Goal: Task Accomplishment & Management: Manage account settings

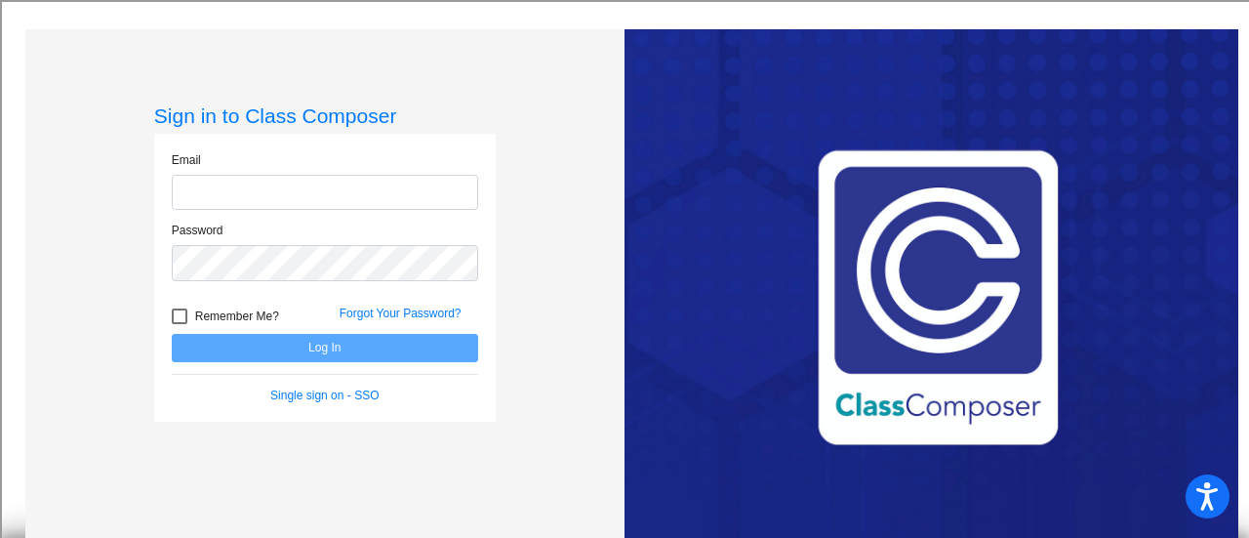
type input "[EMAIL_ADDRESS][DOMAIN_NAME]"
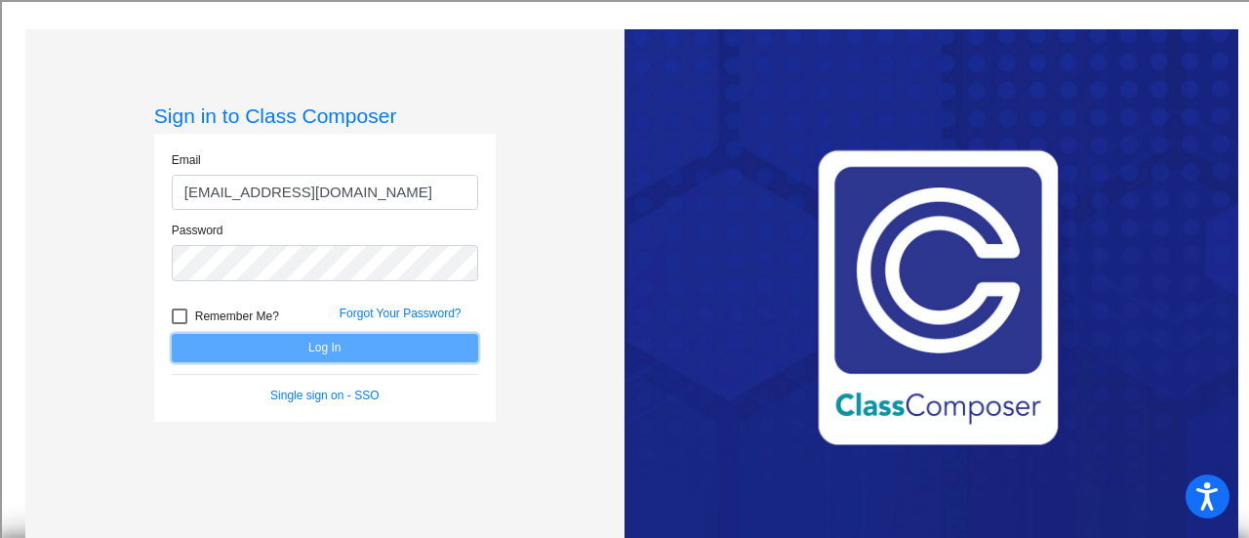
click at [271, 341] on button "Log In" at bounding box center [325, 348] width 306 height 28
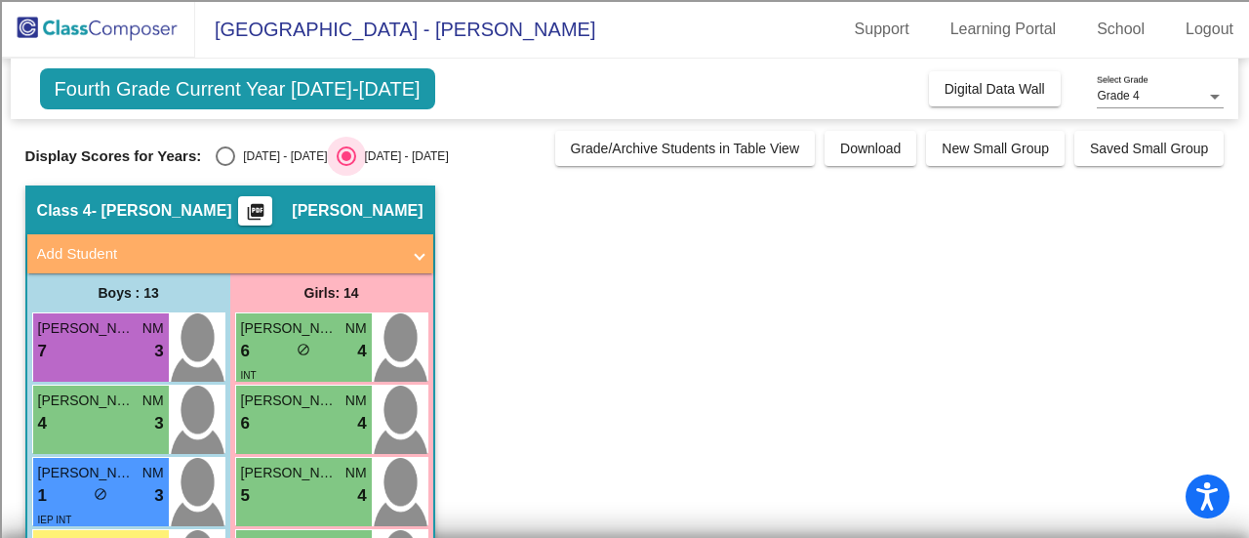
click at [337, 160] on div "Select an option" at bounding box center [347, 156] width 20 height 20
click at [345, 166] on input "[DATE] - [DATE]" at bounding box center [345, 166] width 1 height 1
click at [276, 87] on span "Fourth Grade Current Year [DATE]-[DATE]" at bounding box center [237, 88] width 395 height 41
click at [116, 339] on div "7 lock do_not_disturb_alt 3" at bounding box center [101, 351] width 126 height 25
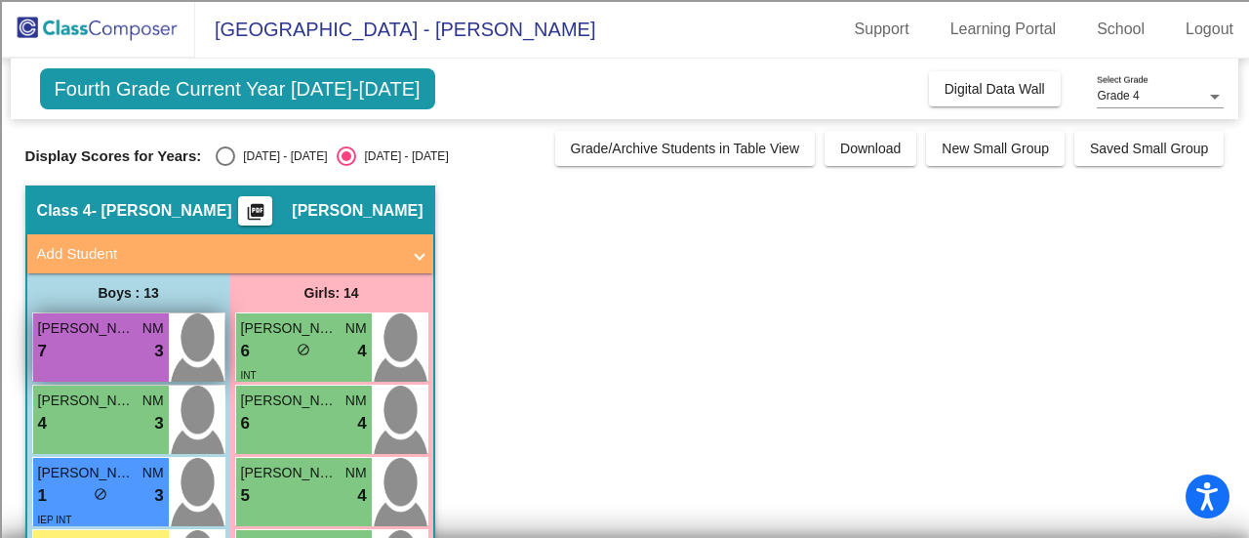
click at [116, 339] on div "7 lock do_not_disturb_alt 3" at bounding box center [101, 351] width 126 height 25
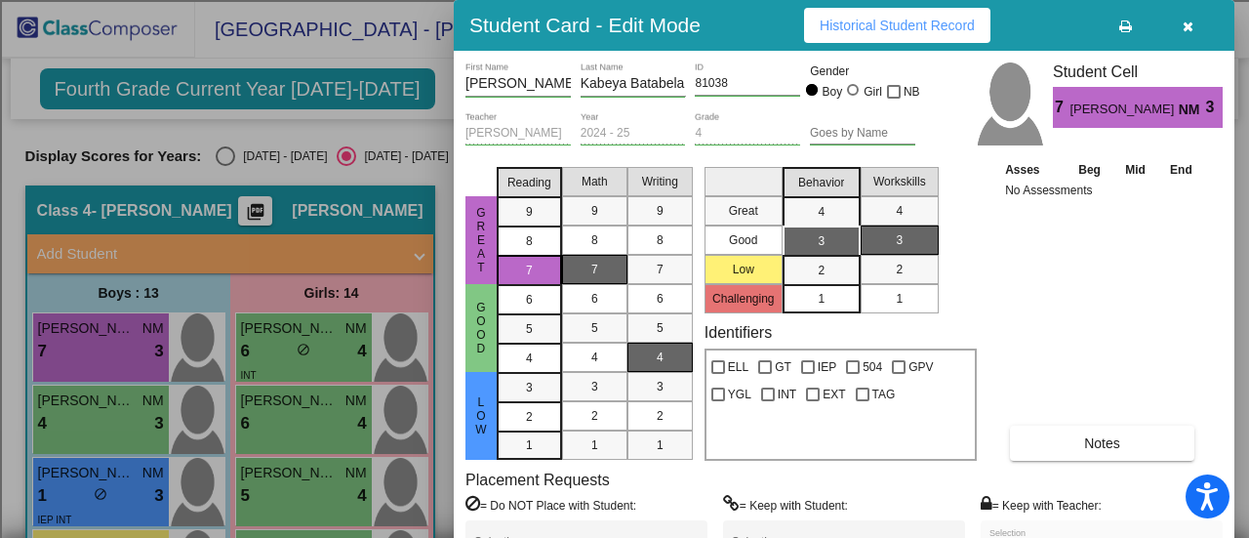
click at [1188, 25] on icon "button" at bounding box center [1187, 27] width 11 height 14
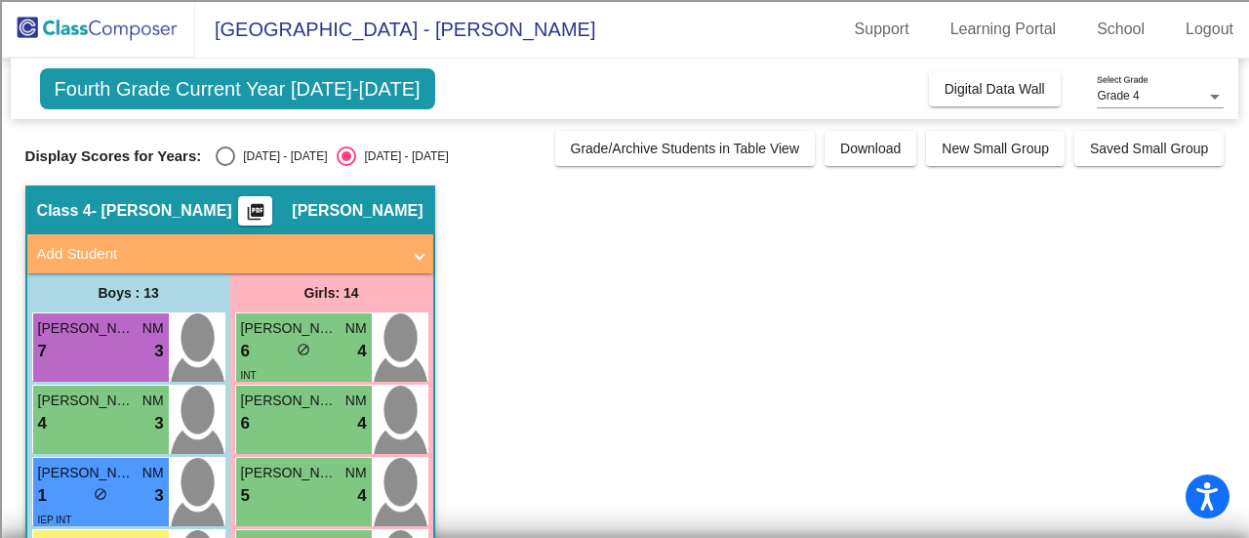
click at [1198, 94] on div "Grade 4" at bounding box center [1151, 97] width 109 height 14
click at [1178, 103] on span "Grade 4" at bounding box center [1160, 96] width 127 height 35
